Goal: Information Seeking & Learning: Learn about a topic

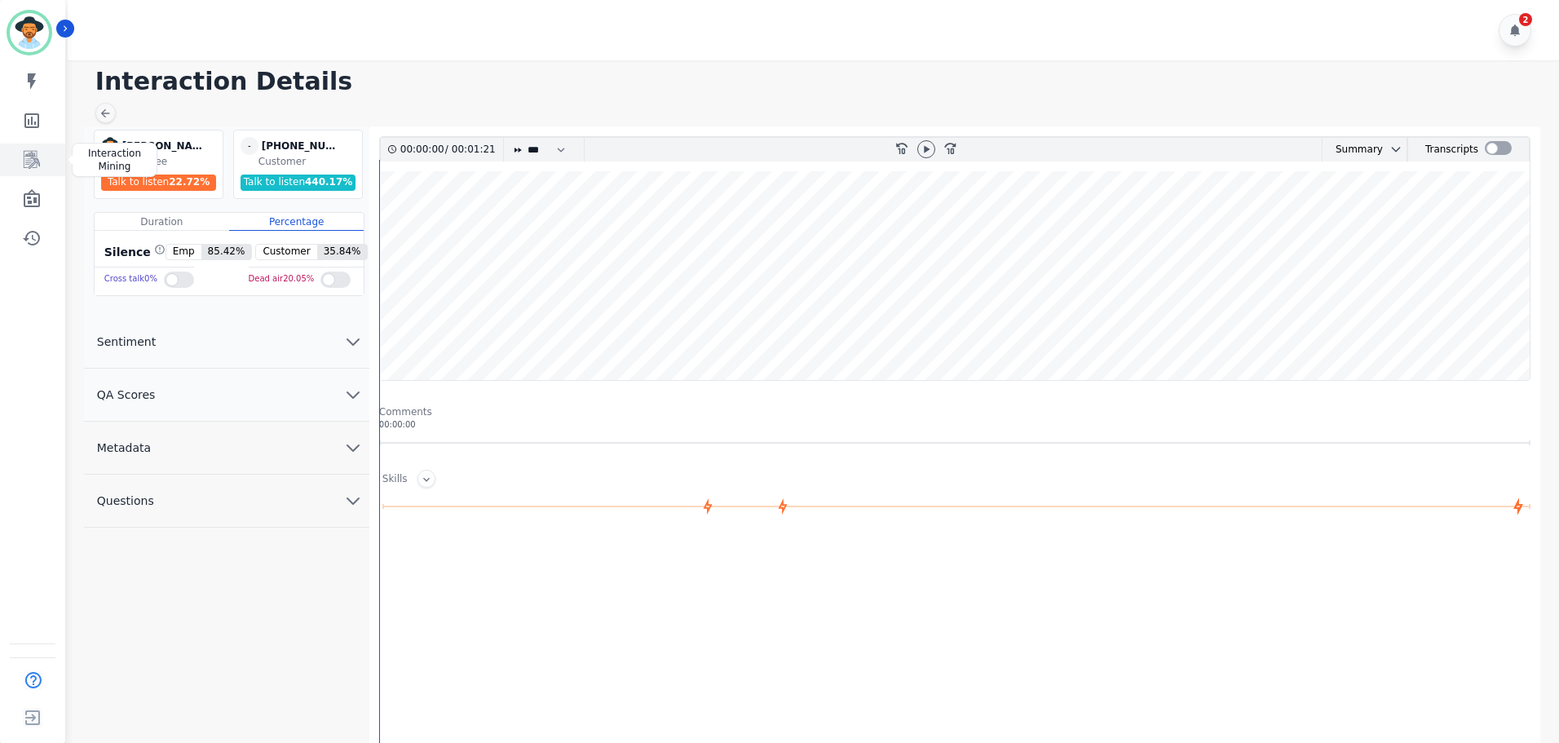
click at [31, 159] on icon "Sidebar" at bounding box center [32, 160] width 16 height 18
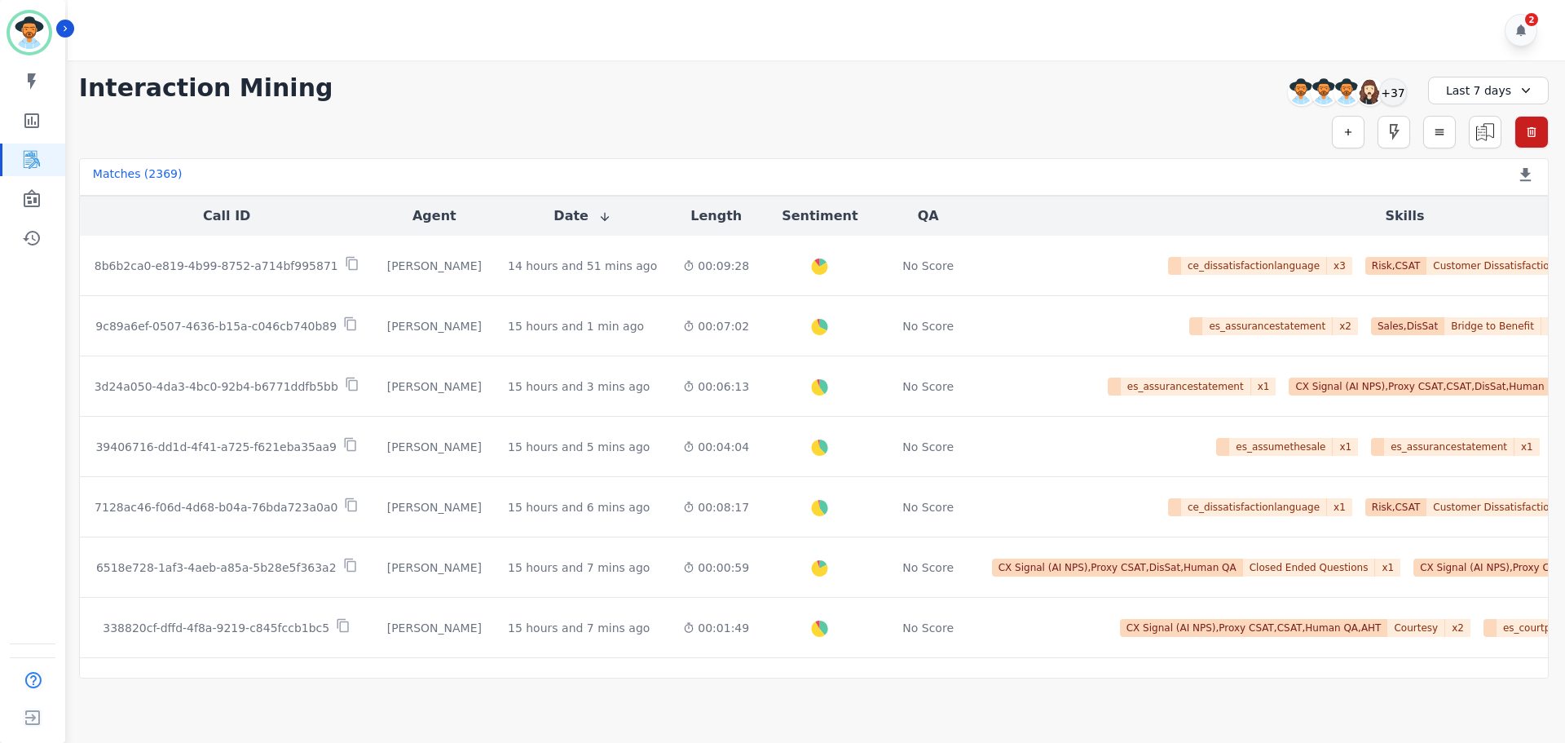
click at [1480, 87] on div "Last 7 days" at bounding box center [1488, 91] width 121 height 28
click at [1481, 130] on li "Custom" at bounding box center [1500, 128] width 82 height 16
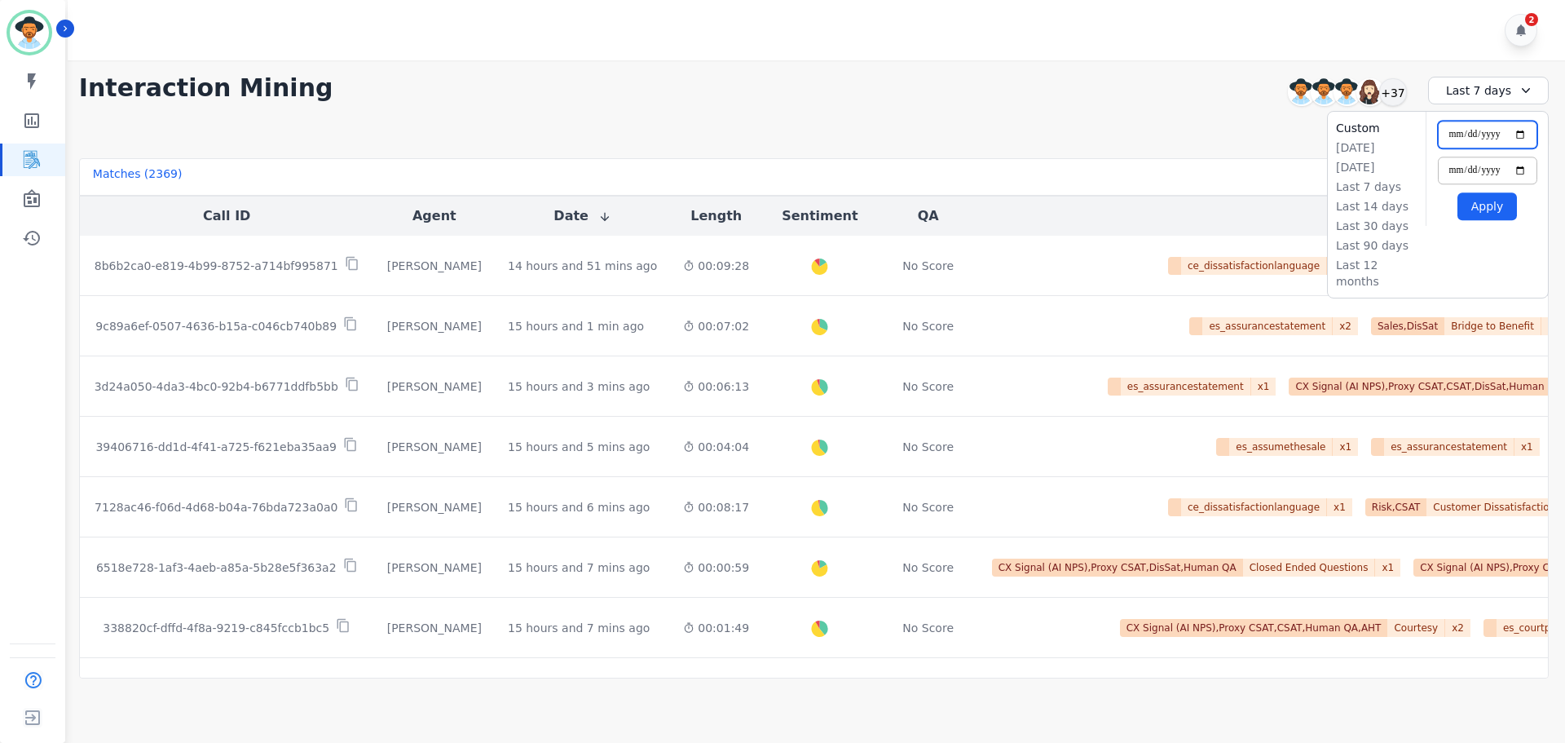
click at [1520, 135] on input "**********" at bounding box center [1487, 135] width 99 height 28
type input "**********"
click at [1520, 168] on input "**********" at bounding box center [1487, 171] width 99 height 28
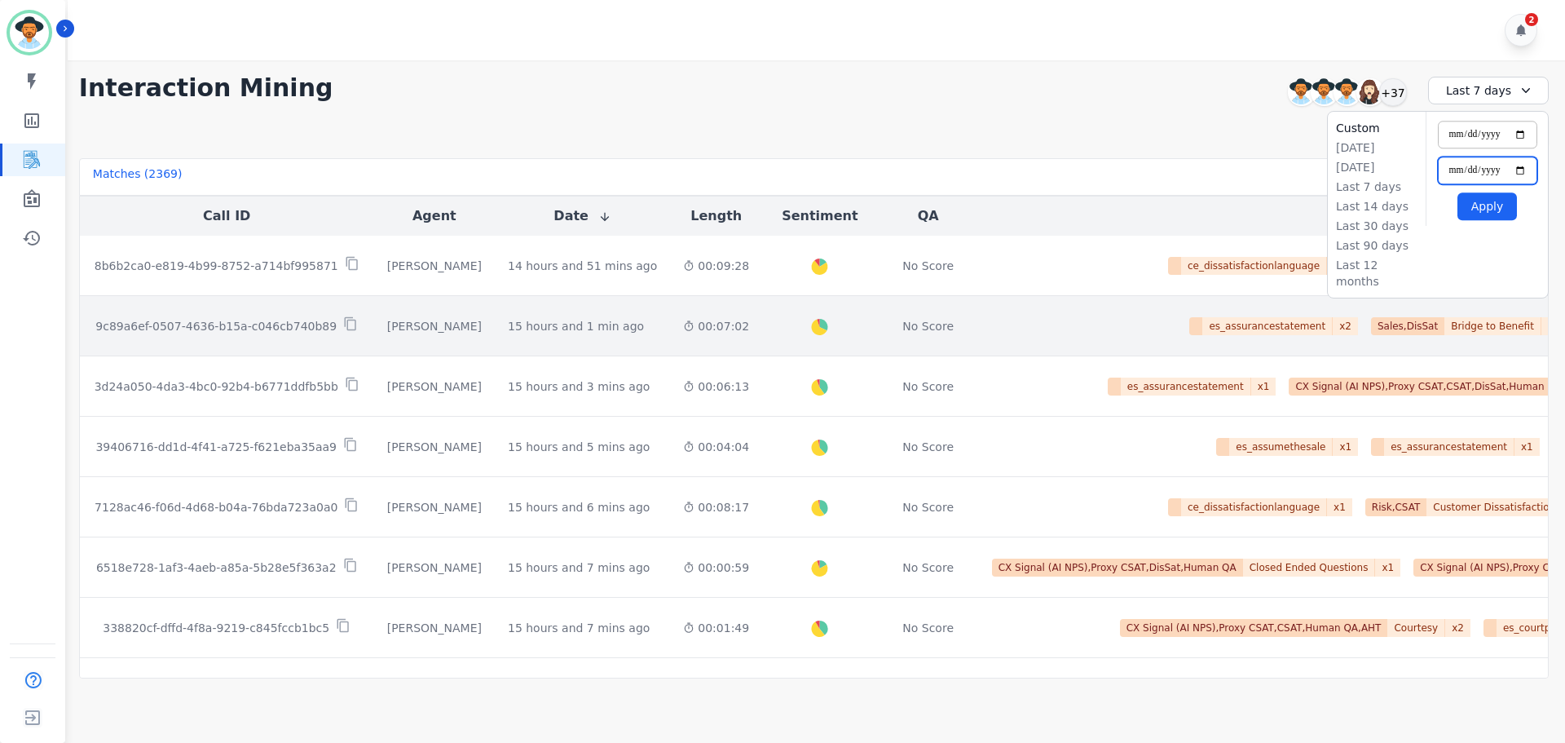
type input "**********"
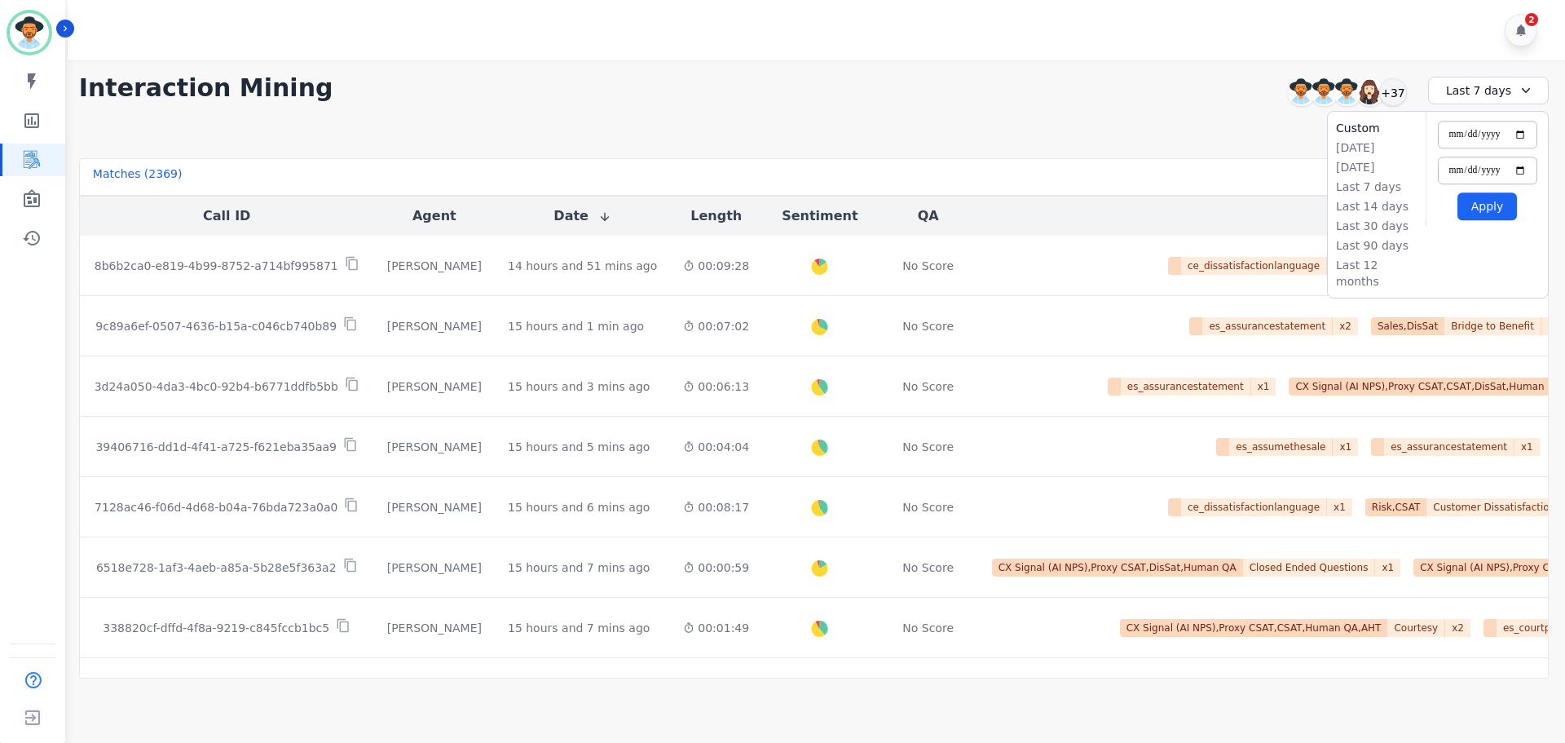
click at [1485, 203] on button "Apply" at bounding box center [1488, 206] width 60 height 28
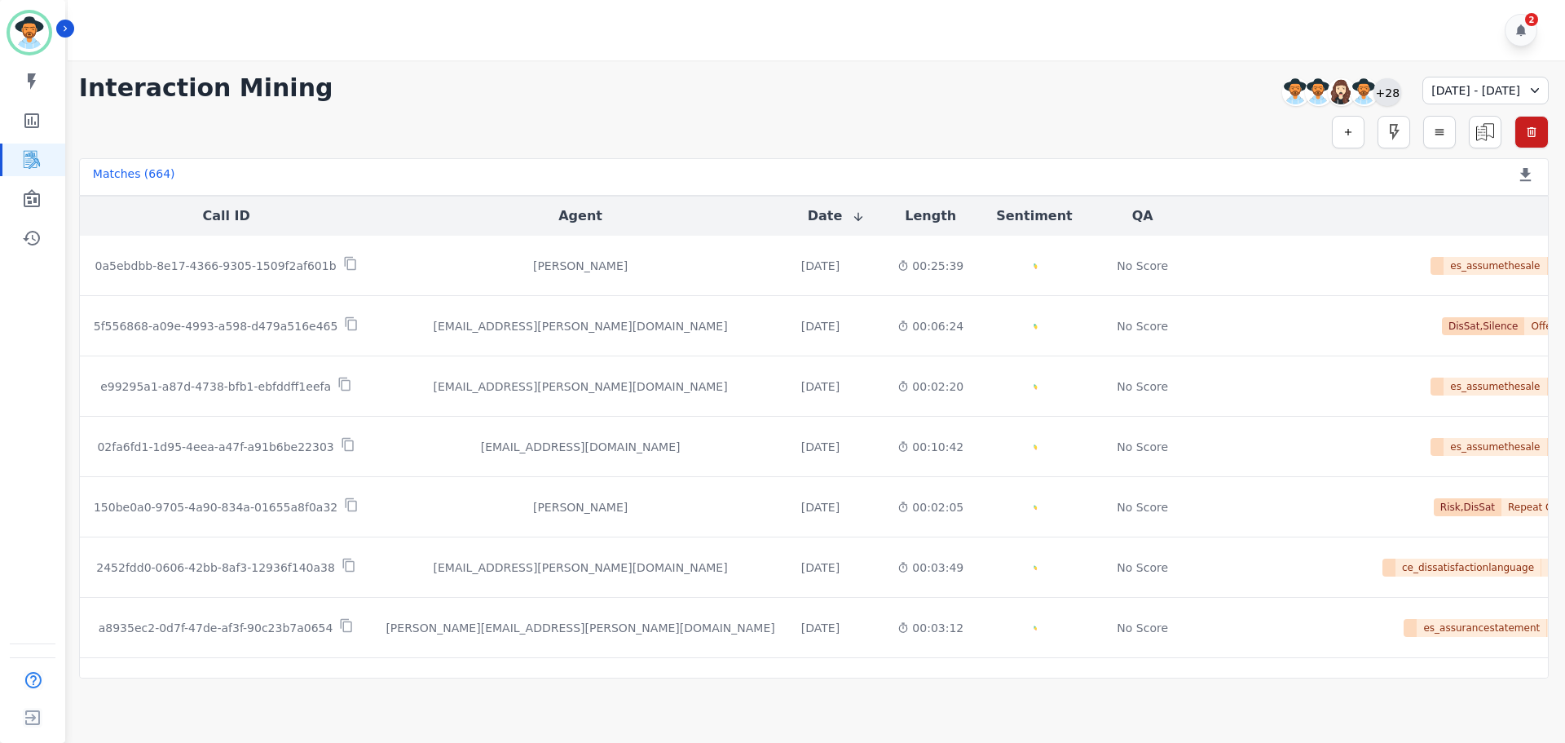
click at [1374, 92] on div "+28" at bounding box center [1388, 92] width 28 height 28
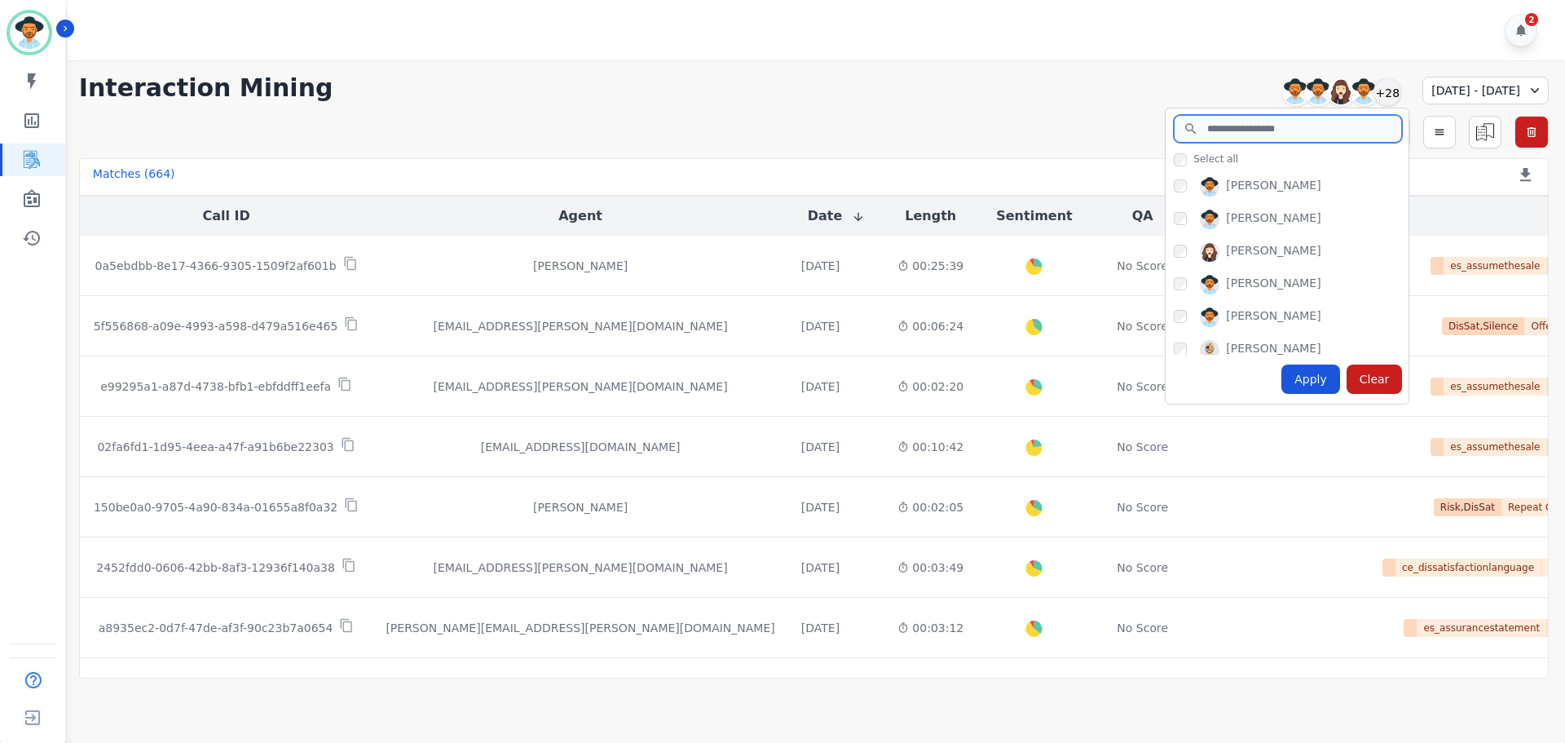
click at [1264, 123] on input "search" at bounding box center [1288, 129] width 228 height 28
type input "*"
click at [1223, 127] on input "*" at bounding box center [1288, 129] width 228 height 28
type input "*"
click at [1282, 383] on div "Apply" at bounding box center [1311, 378] width 59 height 29
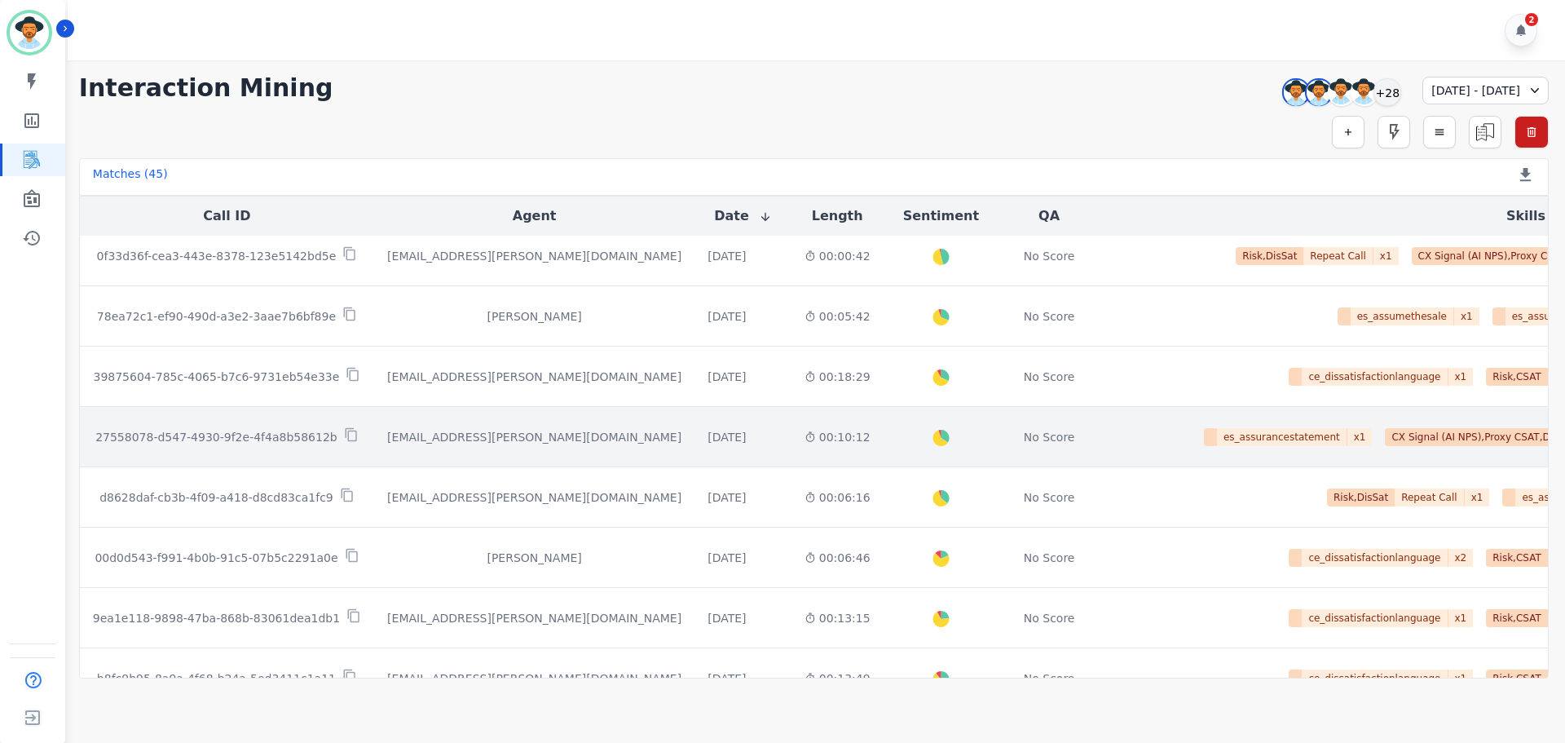
scroll to position [839, 0]
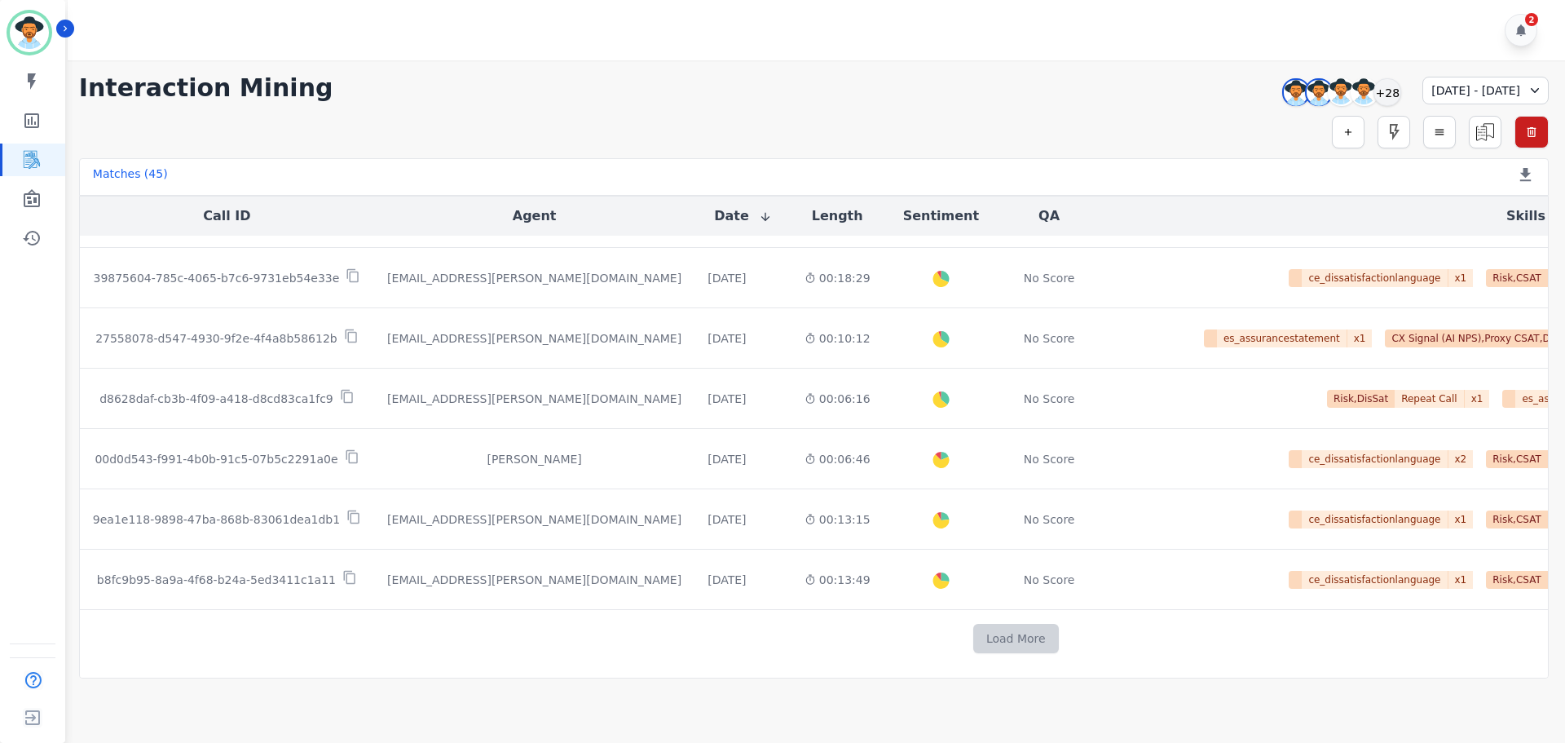
click at [973, 635] on button "Load More" at bounding box center [1016, 638] width 86 height 29
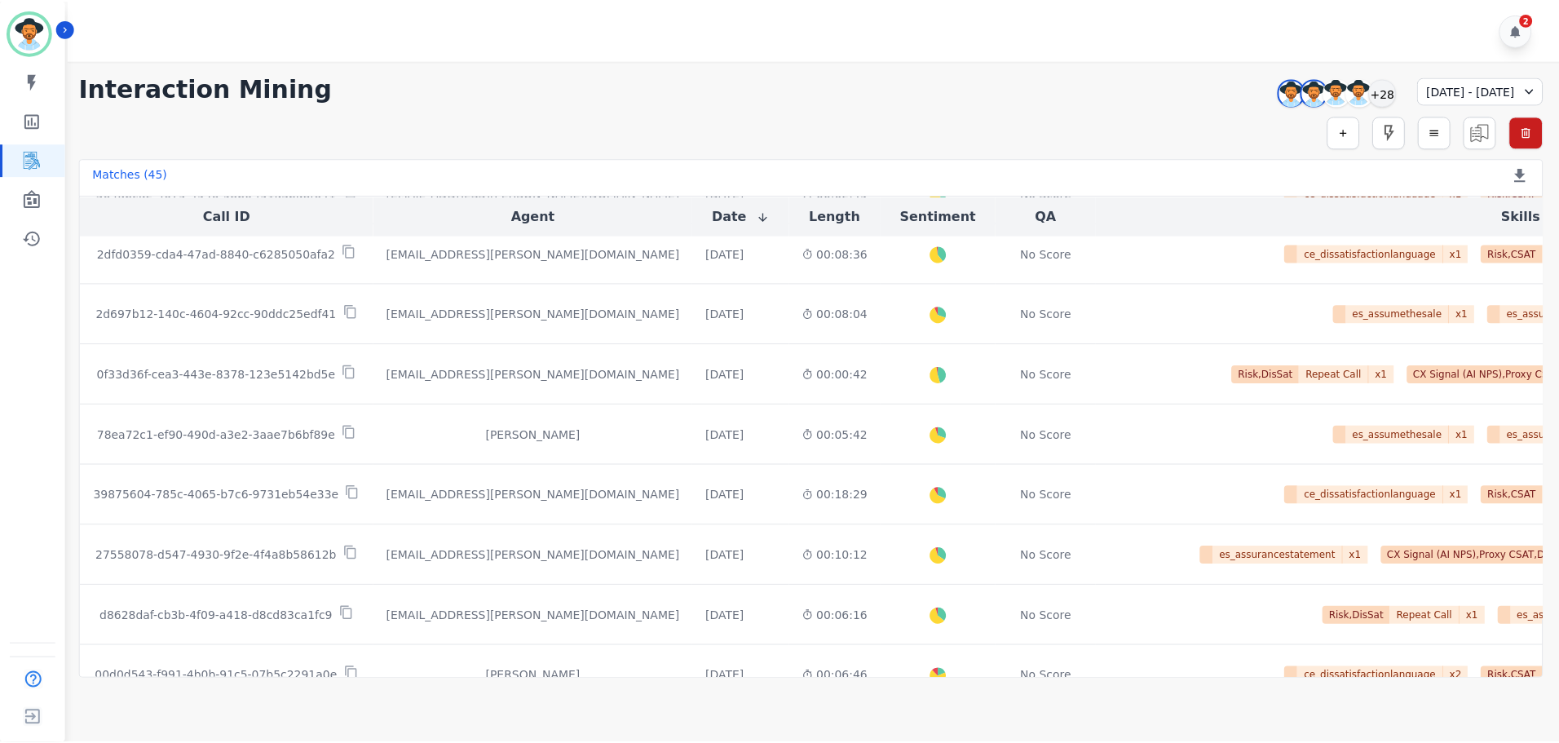
scroll to position [917, 0]
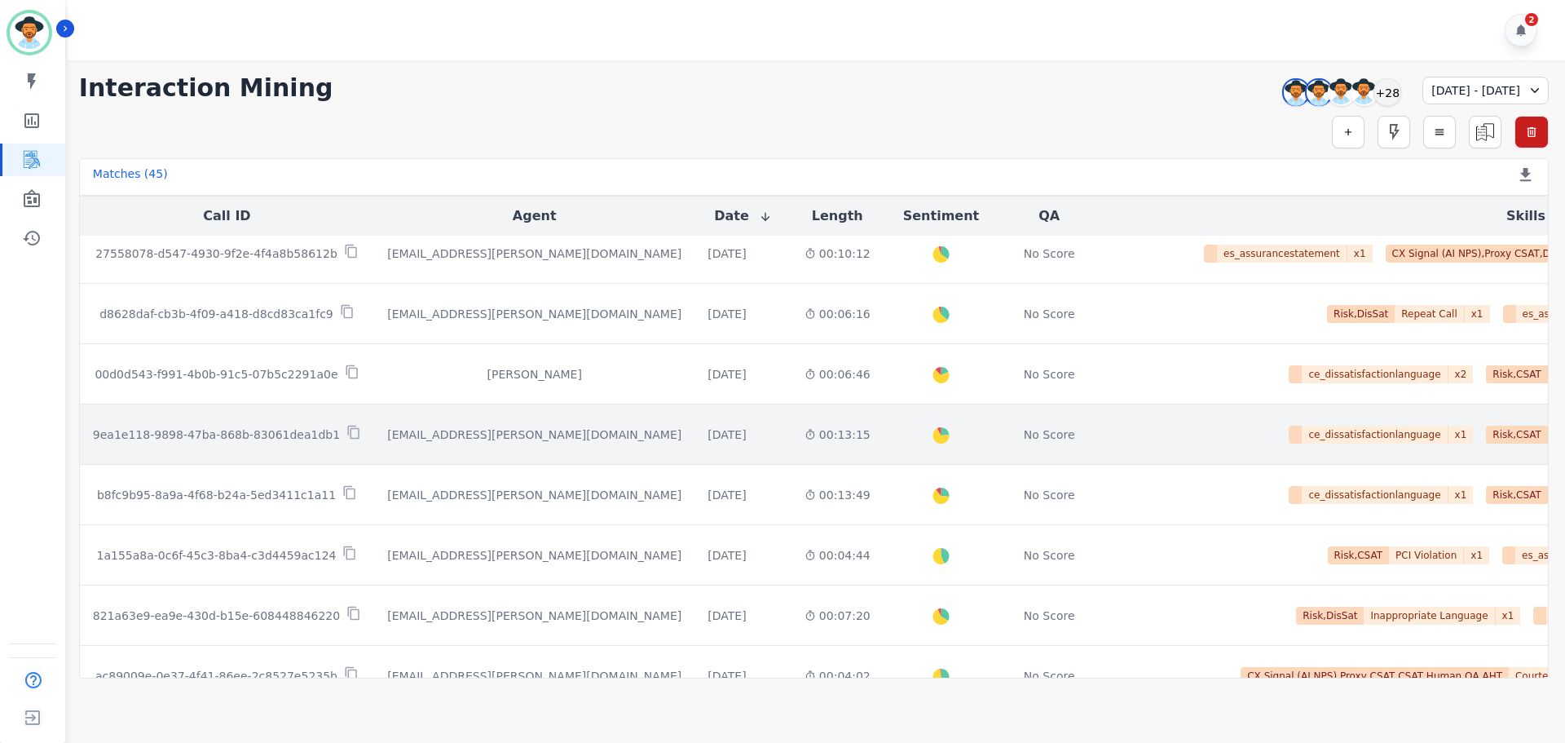
click at [503, 436] on div "[EMAIL_ADDRESS][PERSON_NAME][DOMAIN_NAME]" at bounding box center [534, 434] width 294 height 16
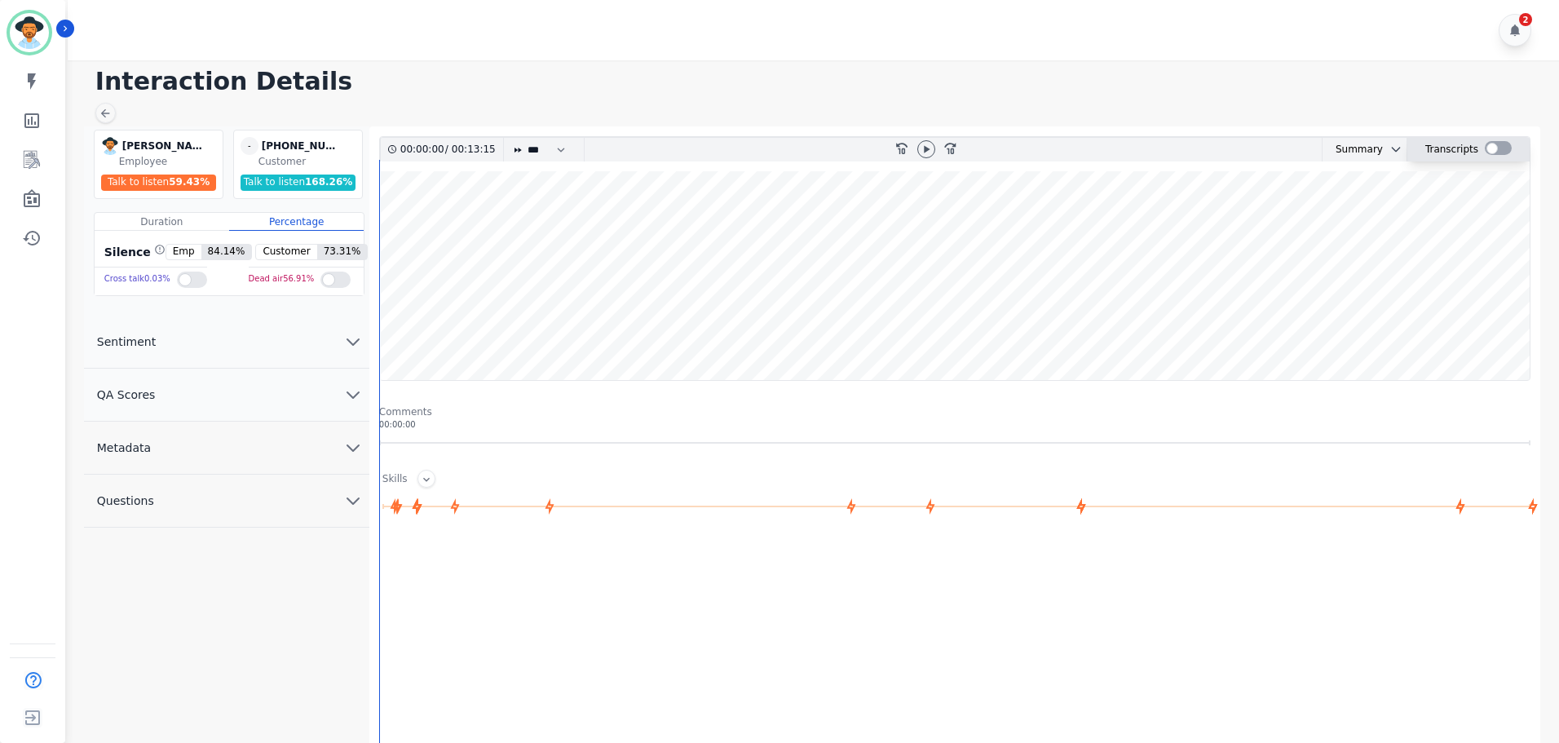
click at [1485, 149] on div at bounding box center [1498, 148] width 27 height 14
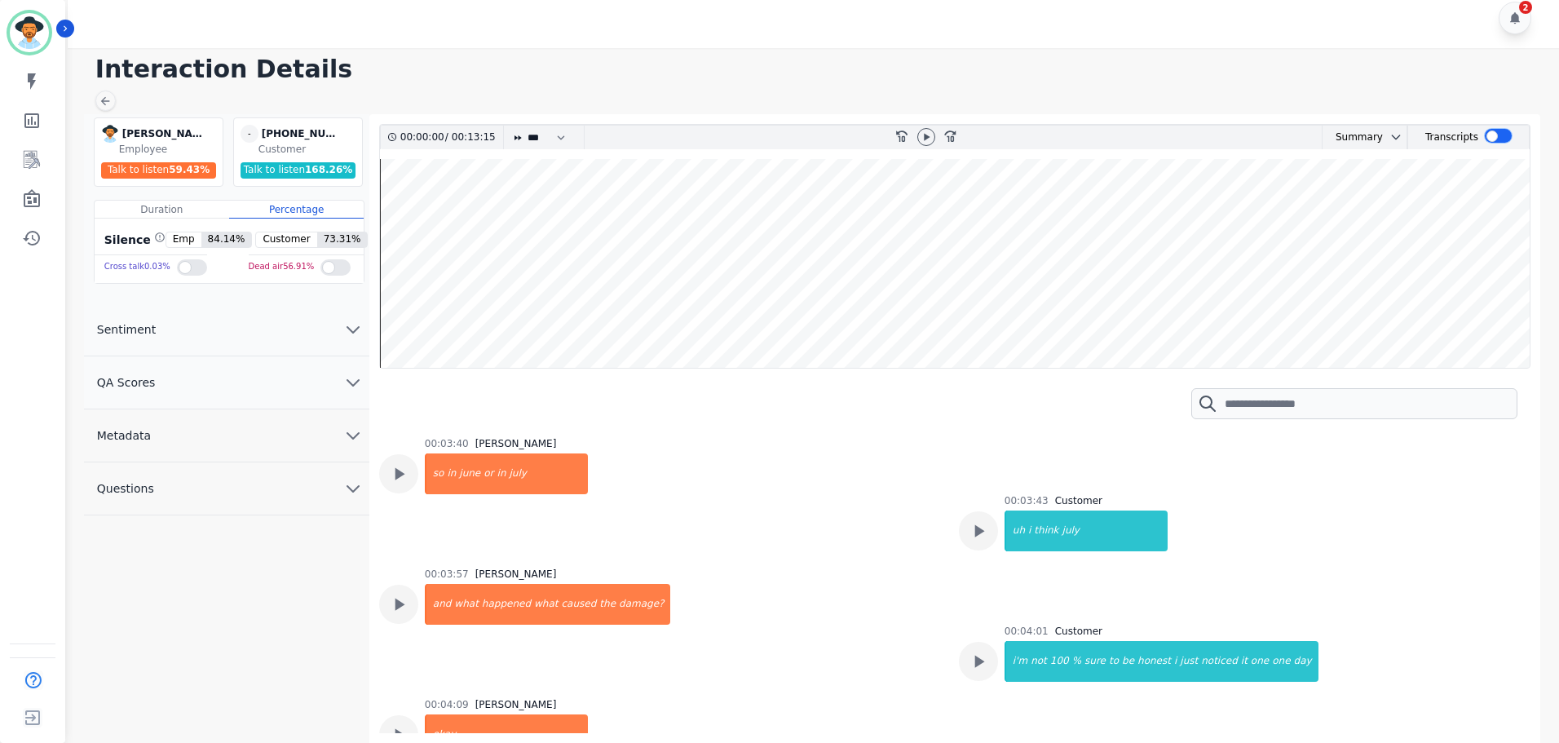
scroll to position [1957, 0]
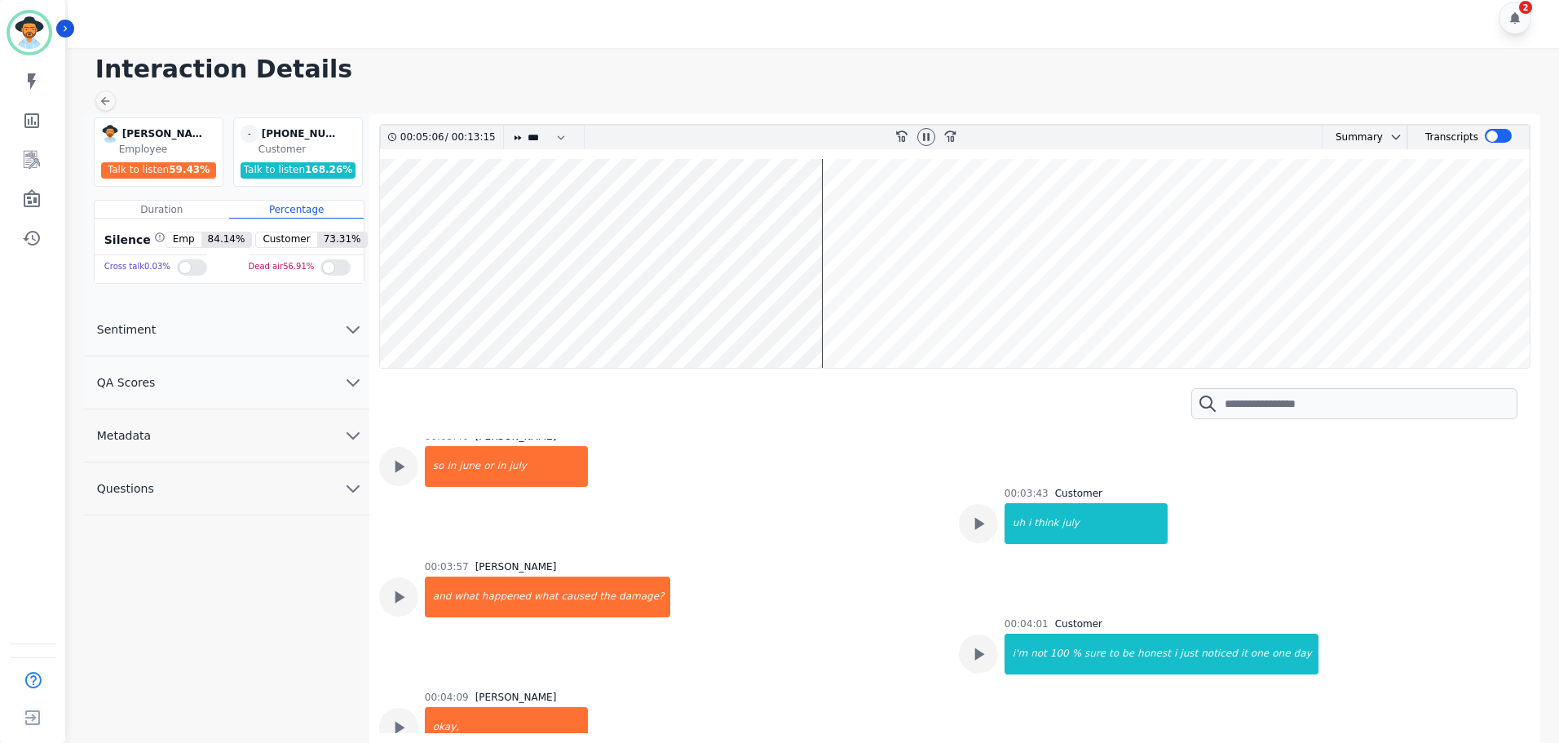
scroll to position [1794, 0]
